Goal: Information Seeking & Learning: Check status

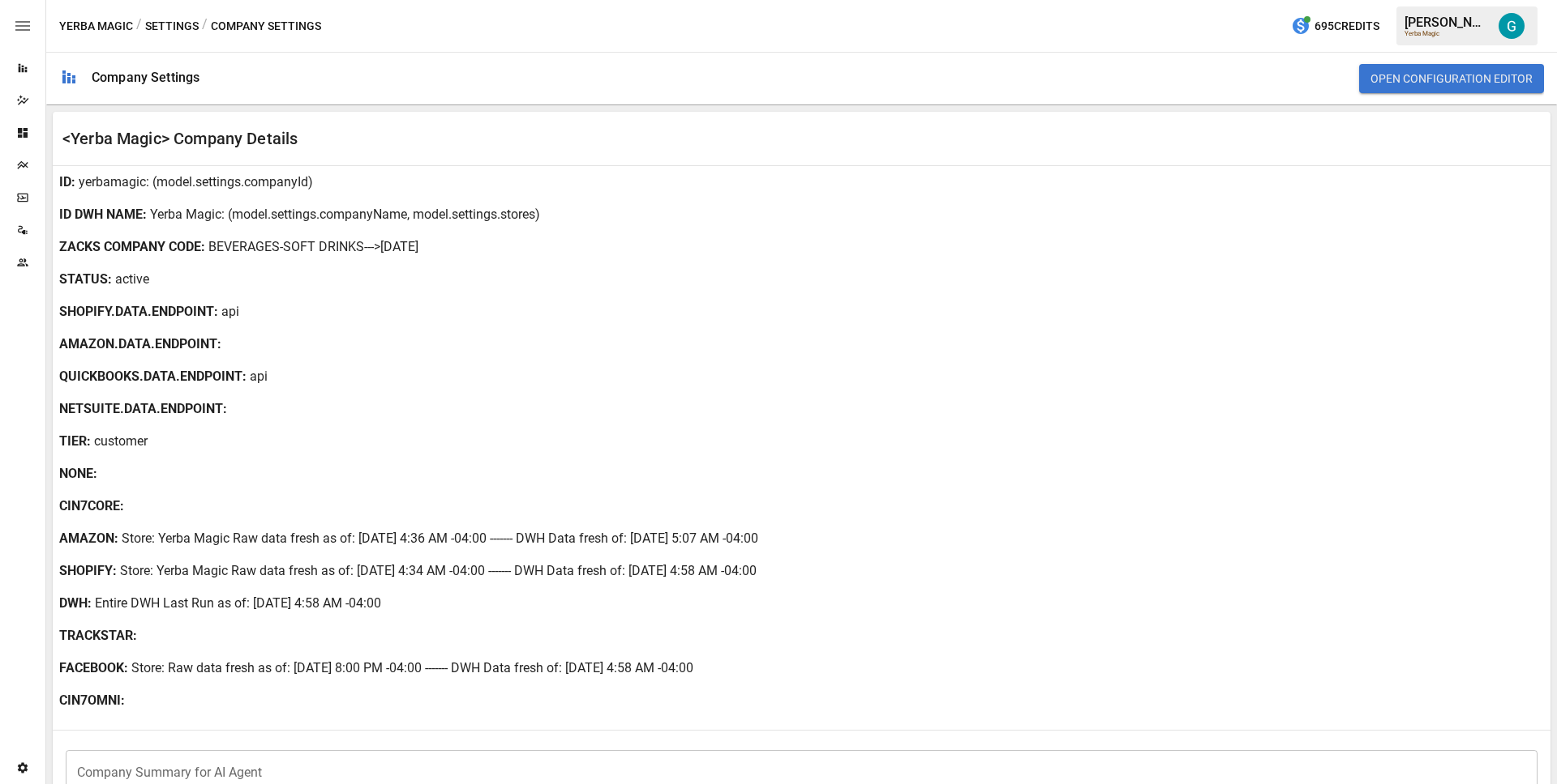
click at [26, 70] on icon "Reports" at bounding box center [23, 68] width 9 height 9
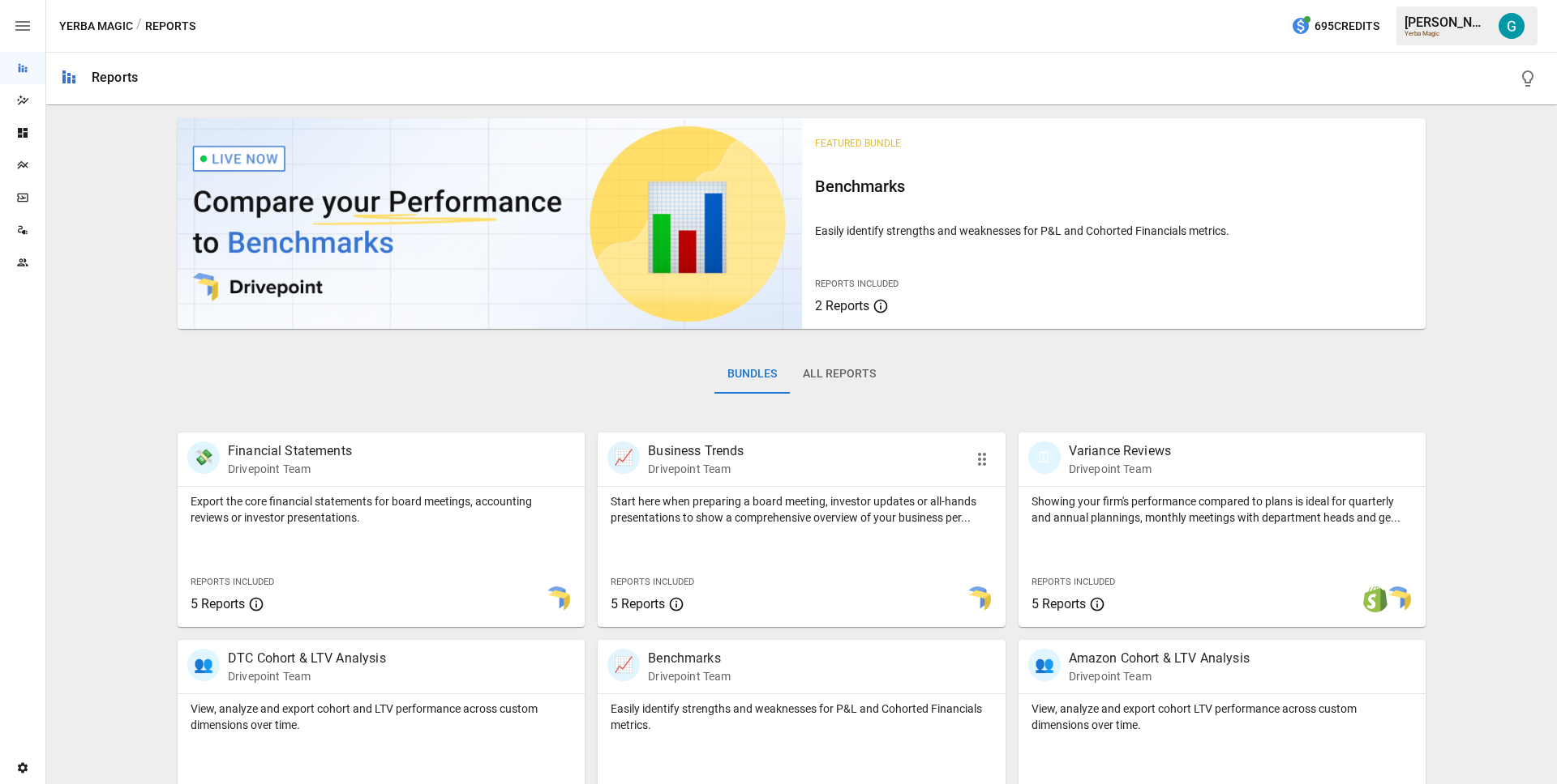
scroll to position [472, 0]
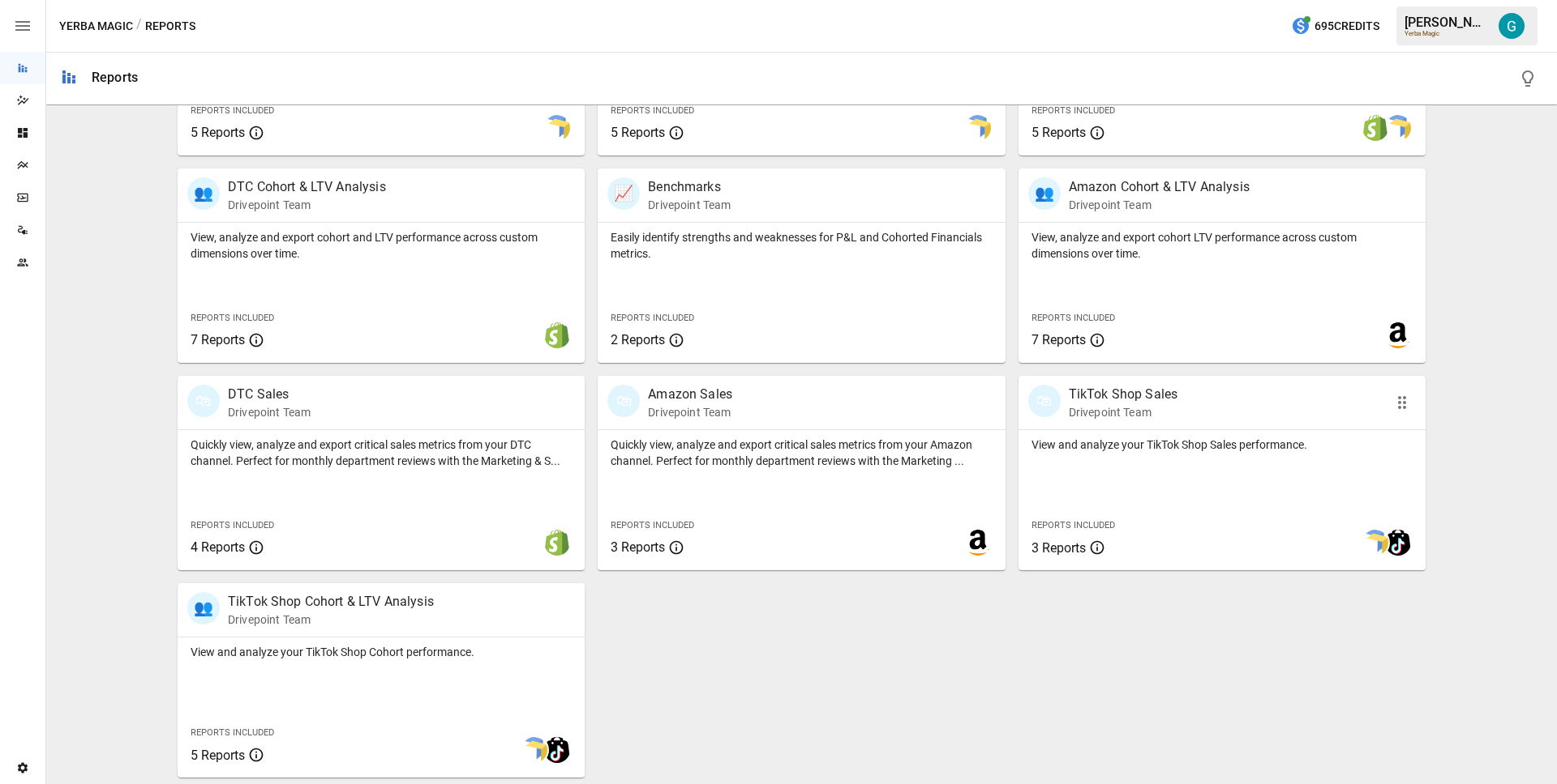
click at [1255, 407] on div "🛍 TikTok Shop Sales Drivepoint Team" at bounding box center [1190, 402] width 323 height 36
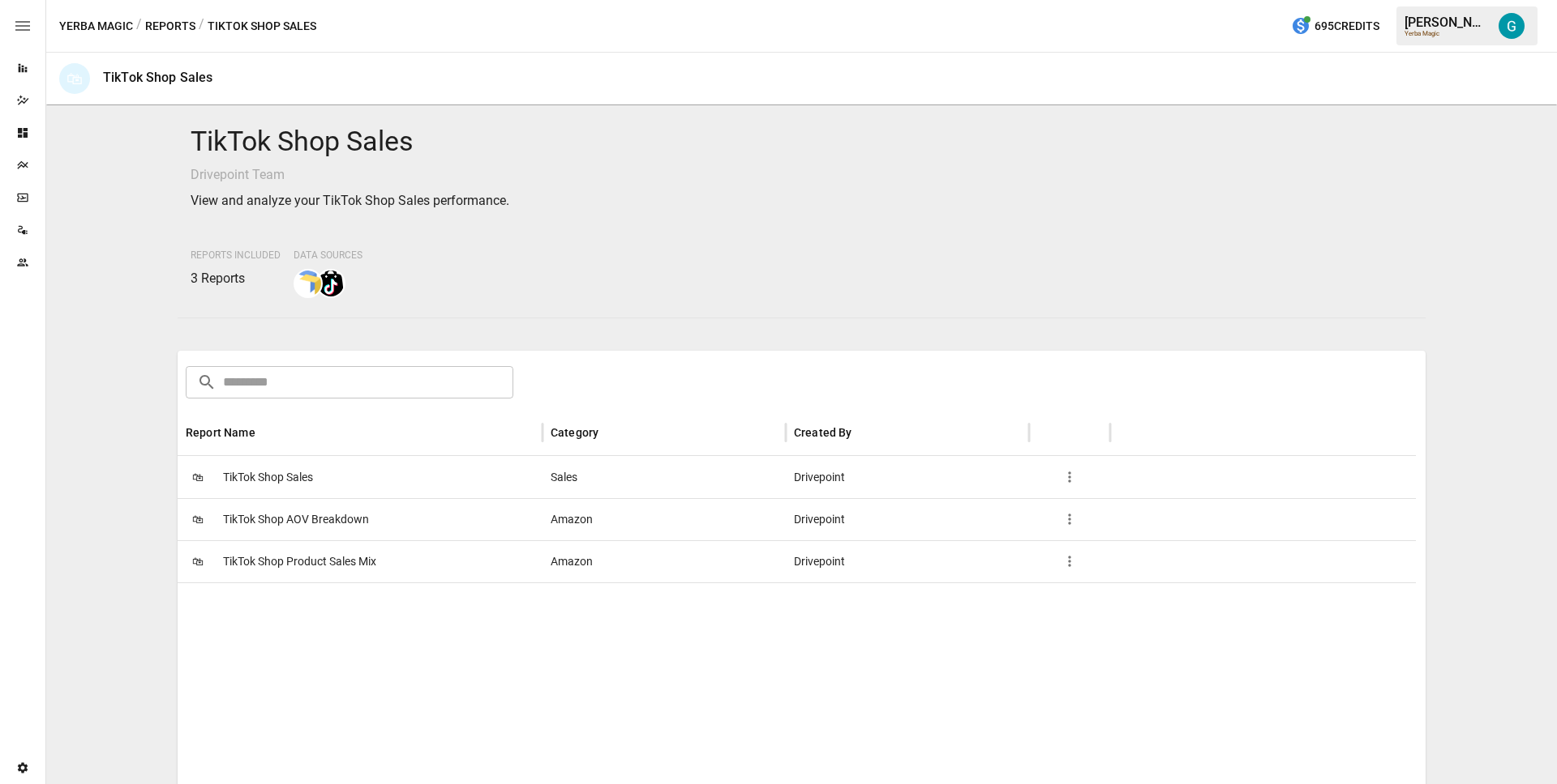
click at [416, 462] on div "🛍 TikTok Shop Sales" at bounding box center [360, 477] width 365 height 42
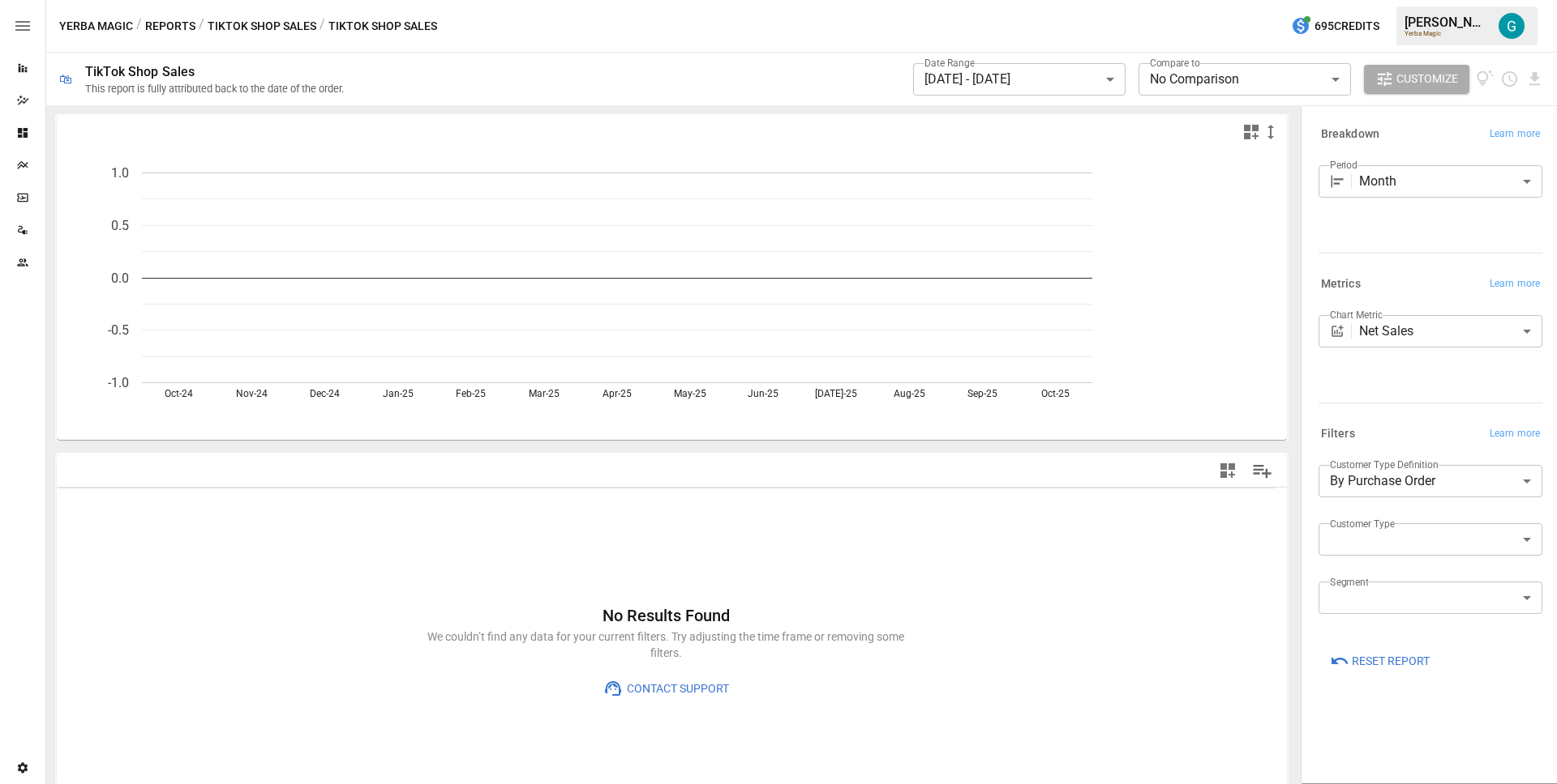
click at [575, 44] on div "Yerba Magic / Reports / TikTok Shop Sales / TikTok Shop Sales 695 Credits [PERS…" at bounding box center [802, 26] width 1510 height 52
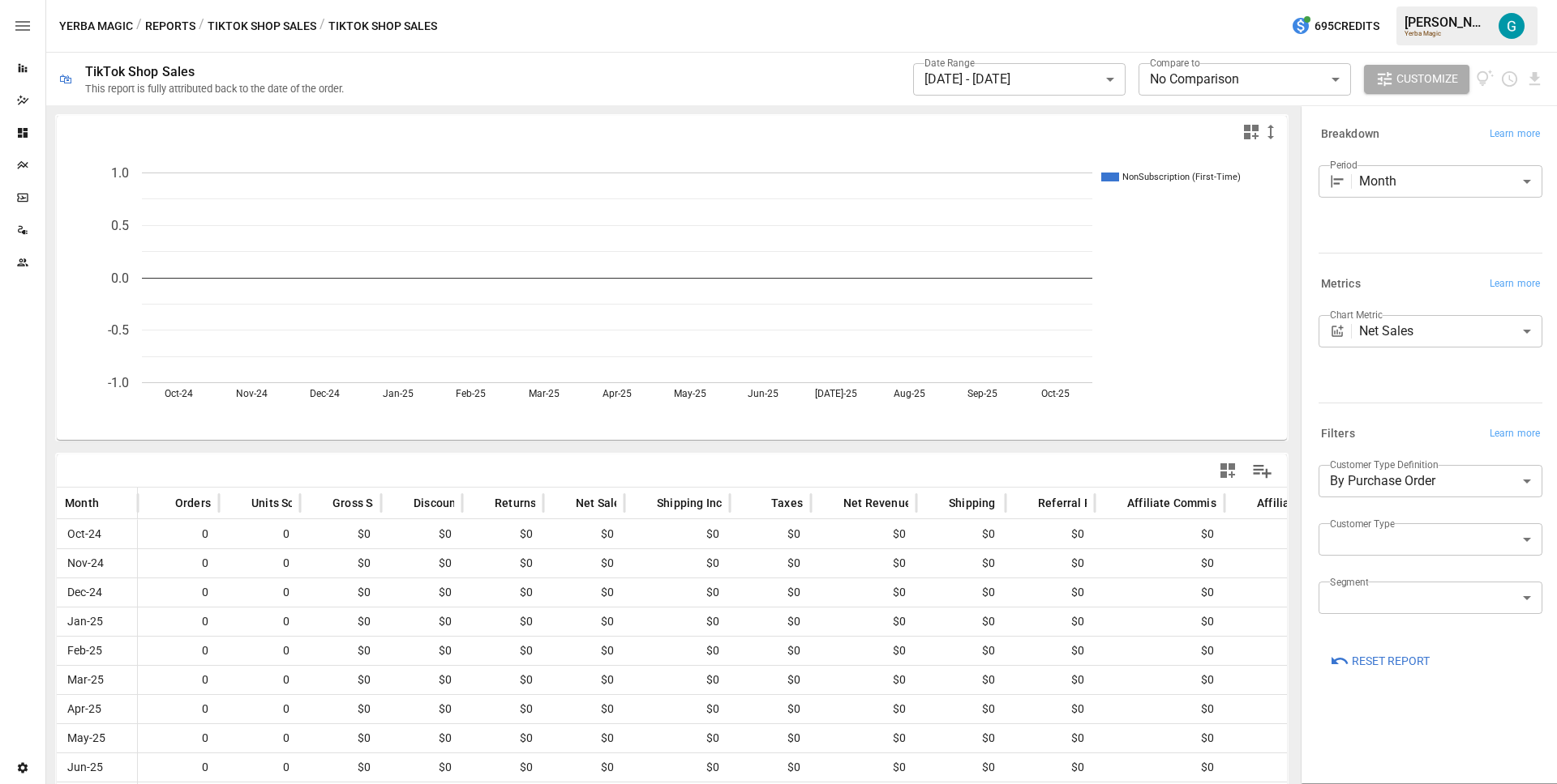
click at [578, 38] on div "Yerba Magic / Reports / TikTok Shop Sales / TikTok Shop Sales 695 Credits [PERS…" at bounding box center [802, 26] width 1510 height 52
